Goal: Go to known website: Access a specific website the user already knows

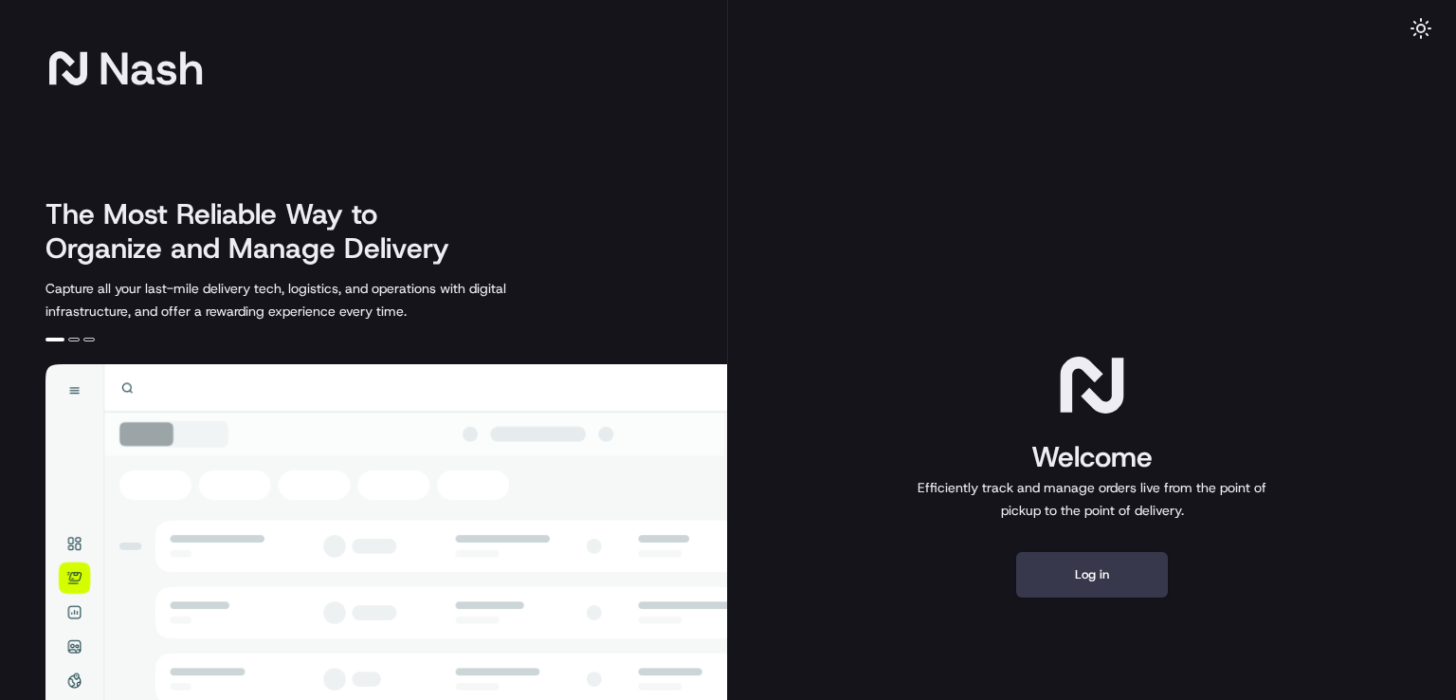
click at [1059, 594] on button "Log in" at bounding box center [1092, 575] width 152 height 46
